Goal: Check status

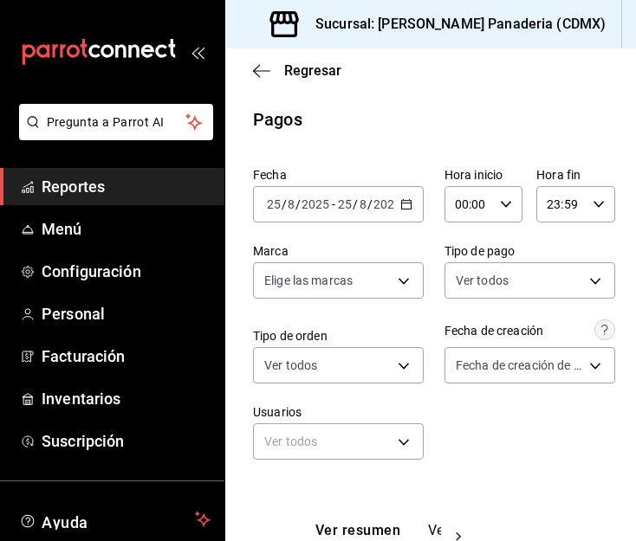
scroll to position [290, 0]
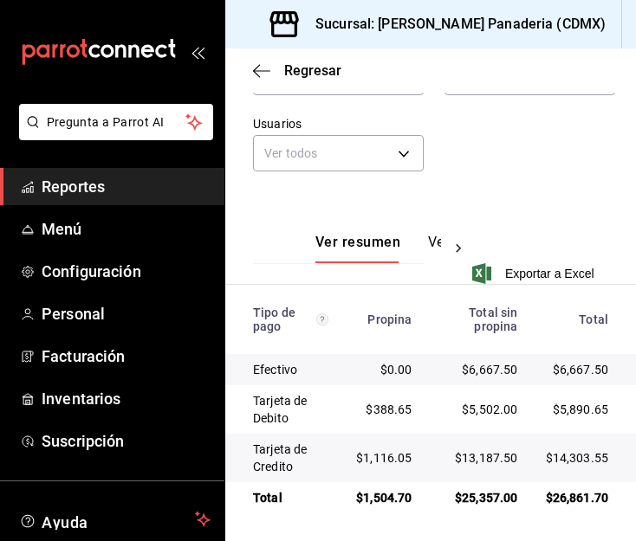
scroll to position [290, 0]
